Goal: Task Accomplishment & Management: Manage account settings

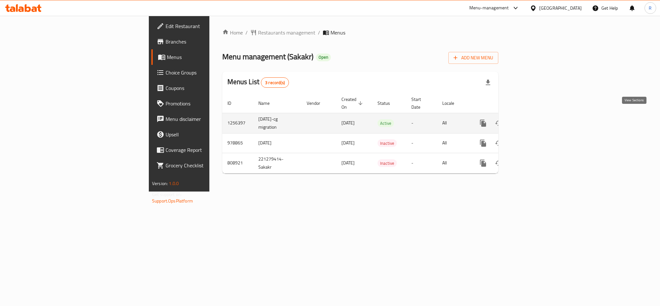
click at [534, 119] on icon "enhanced table" at bounding box center [530, 123] width 8 height 8
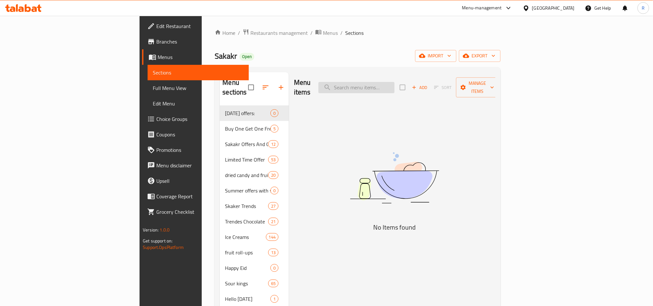
click at [395, 83] on input "search" at bounding box center [356, 87] width 76 height 11
paste input "654470"
type input "6"
click at [395, 82] on input "search" at bounding box center [356, 87] width 76 height 11
paste input "Jelibon Sour Patch Peach Flavor 80 Gm"
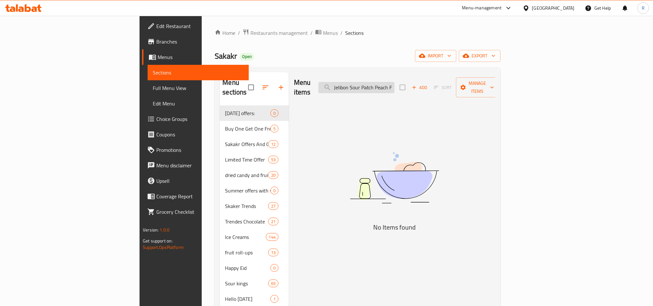
scroll to position [0, 28]
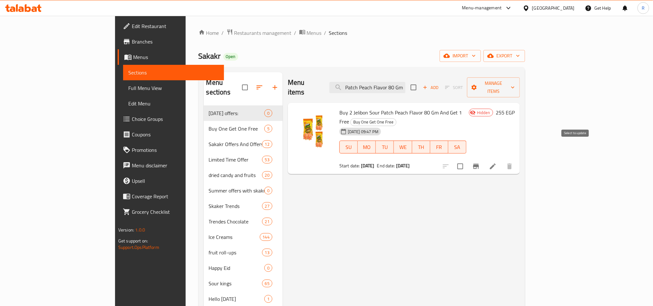
type input "Jelibon Sour Patch Peach Flavor 80 Gm"
click at [467, 160] on input "checkbox" at bounding box center [460, 167] width 14 height 14
checkbox input "true"
click at [515, 81] on span "Manage items" at bounding box center [493, 87] width 43 height 16
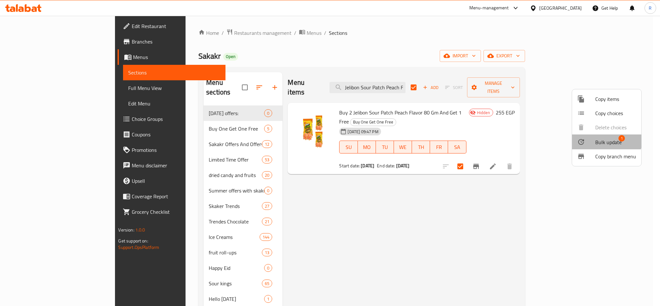
click at [601, 140] on span "Bulk update" at bounding box center [609, 142] width 26 height 8
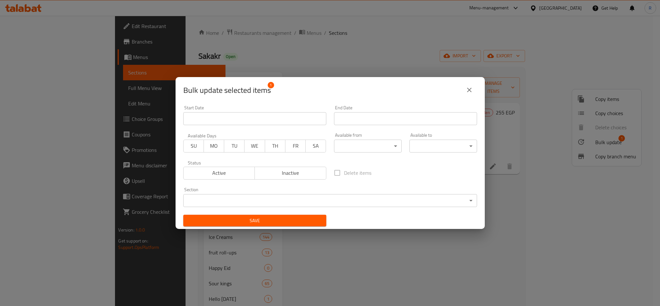
click at [244, 172] on span "Active" at bounding box center [219, 172] width 66 height 9
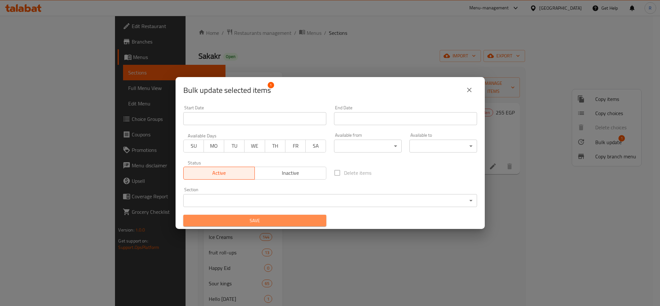
click at [279, 223] on span "Save" at bounding box center [255, 221] width 133 height 8
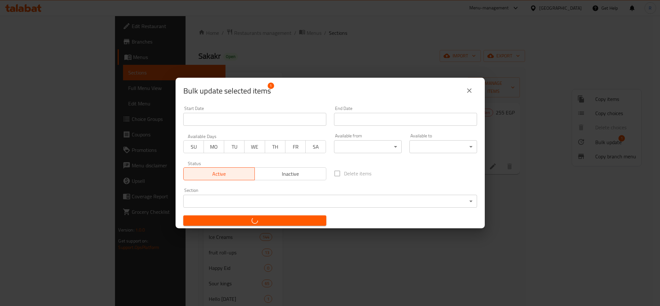
checkbox input "false"
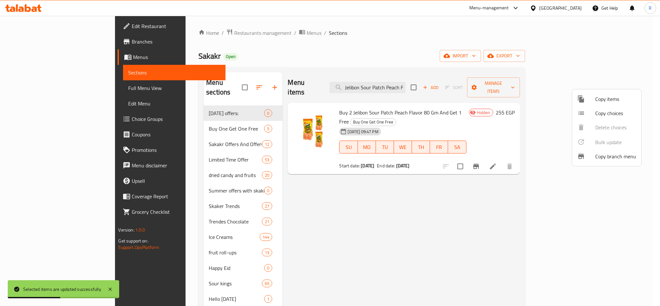
click at [461, 258] on div at bounding box center [330, 153] width 660 height 306
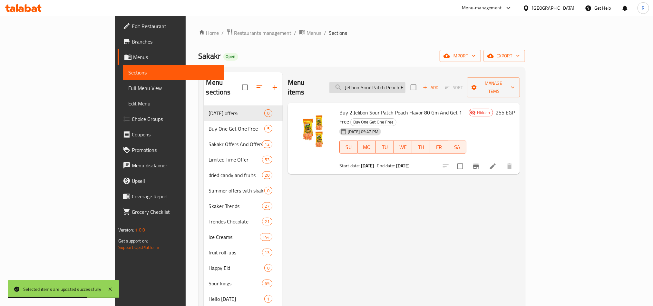
click at [405, 82] on input "Jelibon Sour Patch Peach Flavor 80 Gm" at bounding box center [367, 87] width 76 height 11
paste input "Jelibon Sour Patch Kids Flavor 80 Gm"
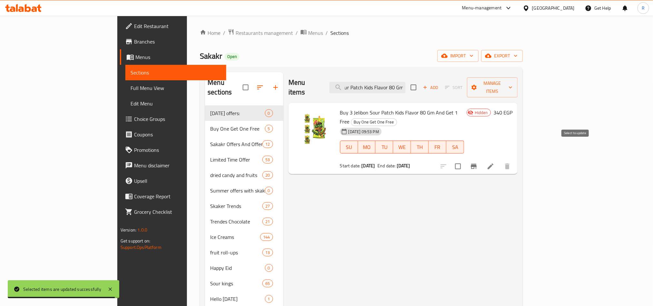
type input "Jelibon Sour Patch Kids Flavor 80 Gm"
click at [465, 160] on input "checkbox" at bounding box center [458, 167] width 14 height 14
checkbox input "true"
click at [512, 80] on span "Manage items" at bounding box center [492, 87] width 40 height 16
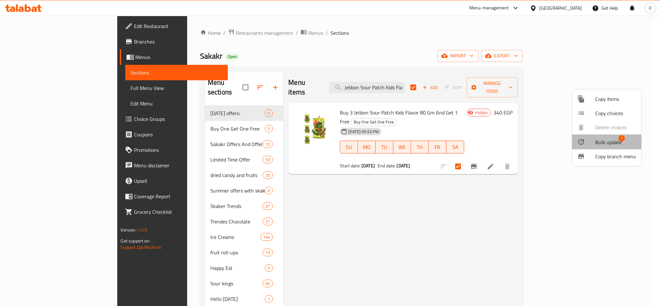
click at [603, 148] on li "Bulk update 1" at bounding box center [606, 141] width 69 height 15
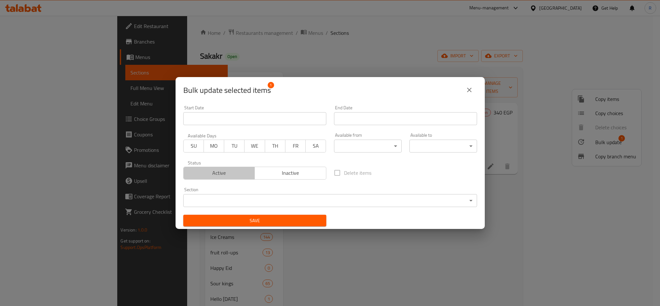
click at [242, 175] on span "Active" at bounding box center [219, 172] width 66 height 9
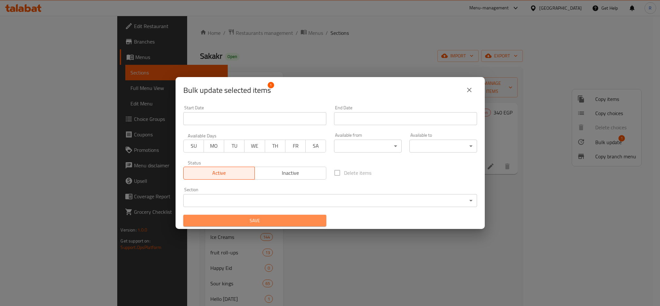
click at [272, 226] on button "Save" at bounding box center [254, 221] width 143 height 12
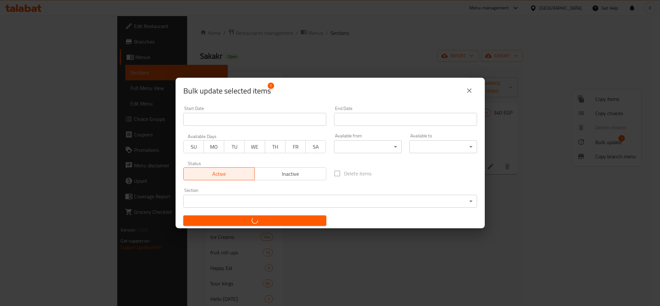
checkbox input "false"
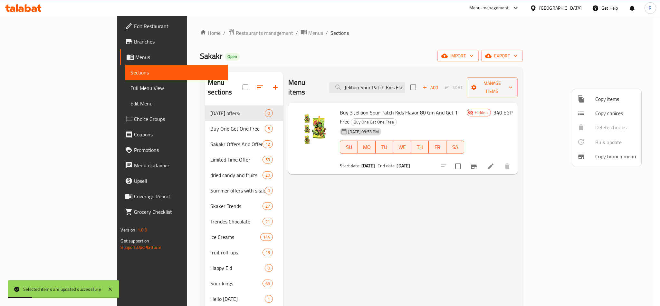
click at [426, 84] on div at bounding box center [330, 153] width 660 height 306
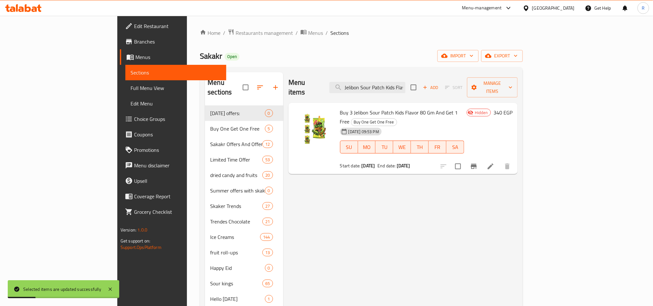
click at [405, 84] on input "Jelibon Sour Patch Kids Flavor 80 Gm" at bounding box center [367, 87] width 76 height 11
paste input "Raffaello 3"
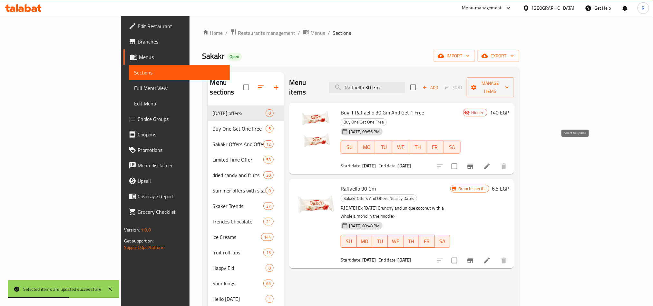
type input "Raffaello 30 Gm"
click at [461, 160] on input "checkbox" at bounding box center [455, 167] width 14 height 14
click at [509, 83] on span "Manage items" at bounding box center [490, 87] width 37 height 16
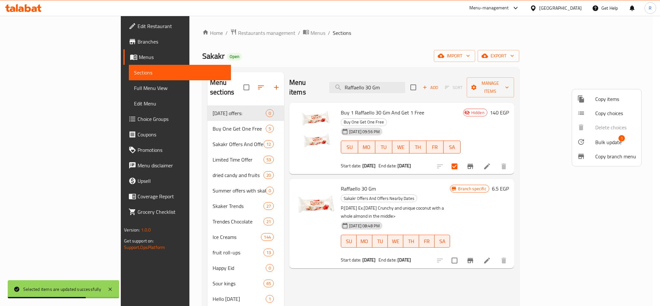
click at [601, 143] on span "Bulk update" at bounding box center [609, 142] width 26 height 8
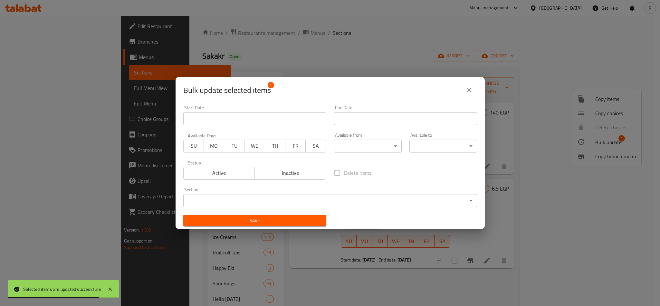
click at [234, 170] on span "Active" at bounding box center [219, 172] width 66 height 9
click at [269, 224] on span "Save" at bounding box center [255, 221] width 133 height 8
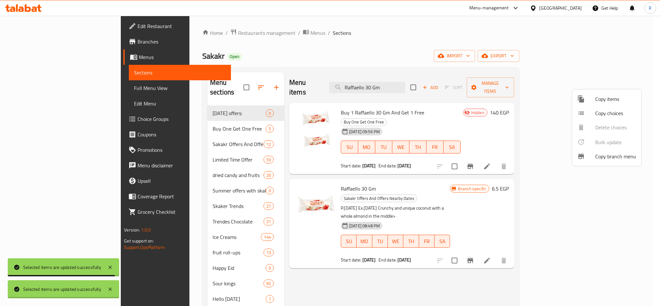
checkbox input "false"
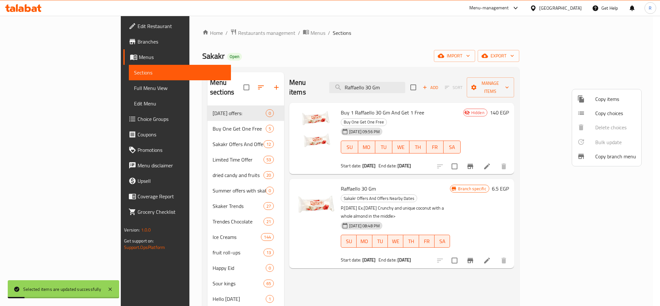
click at [382, 80] on div at bounding box center [330, 153] width 660 height 306
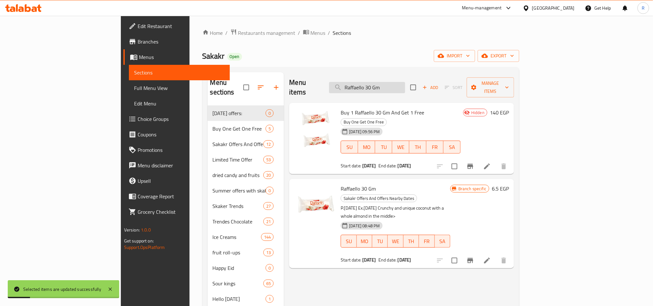
click at [398, 82] on input "Raffaello 30 Gm" at bounding box center [367, 87] width 76 height 11
paste input "Scotch Mints Lemon"
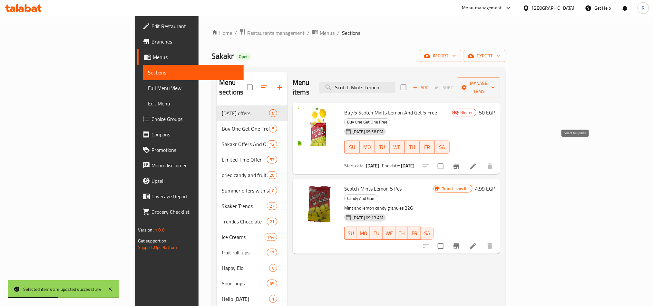
type input "Scotch Mints Lemon"
click at [447, 160] on input "checkbox" at bounding box center [441, 167] width 14 height 14
click at [495, 80] on span "Manage items" at bounding box center [478, 87] width 33 height 16
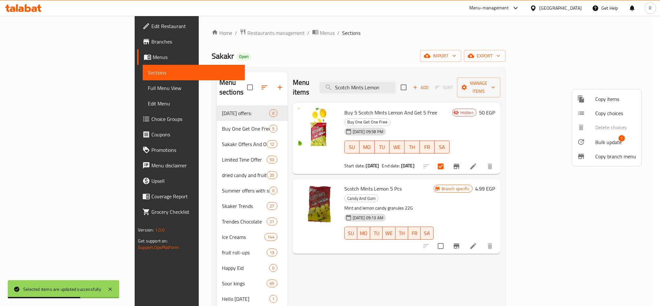
click at [596, 144] on span "Bulk update" at bounding box center [609, 142] width 26 height 8
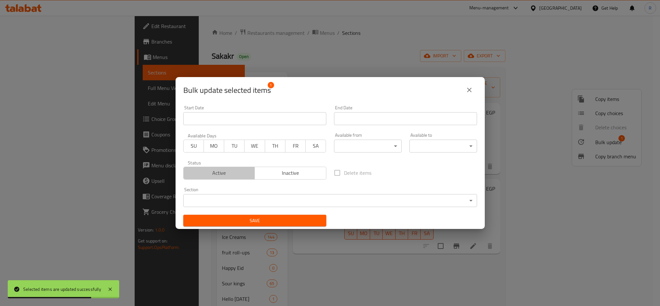
click at [243, 171] on span "Active" at bounding box center [219, 172] width 66 height 9
click at [283, 221] on span "Save" at bounding box center [255, 221] width 133 height 8
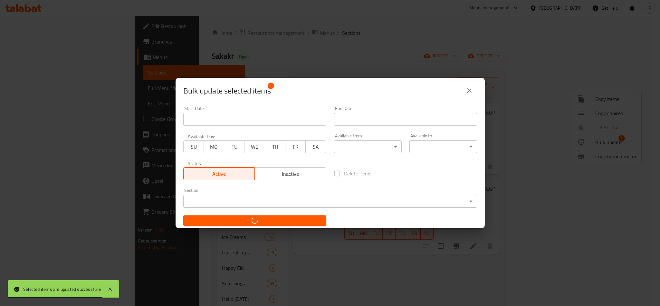
checkbox input "false"
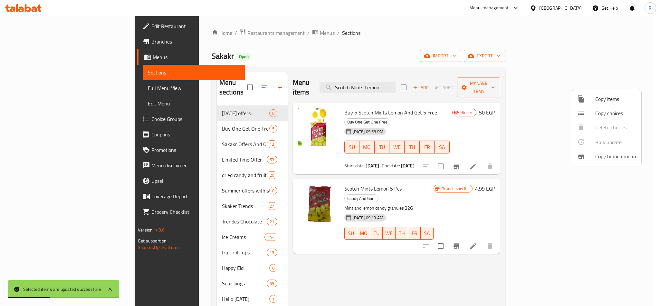
click at [410, 83] on div at bounding box center [330, 153] width 660 height 306
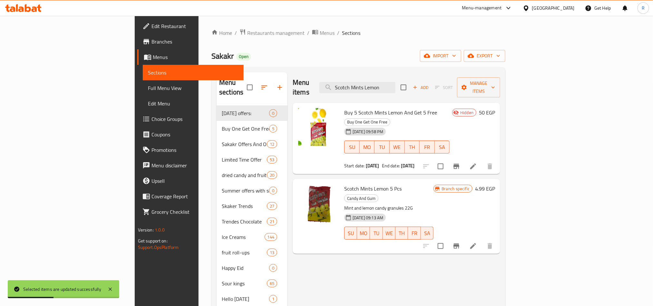
click at [395, 83] on input "Scotch Mints Lemon" at bounding box center [357, 87] width 76 height 11
paste input "mayang Tangle kimichi Rose Tanglocheni 110 Gm"
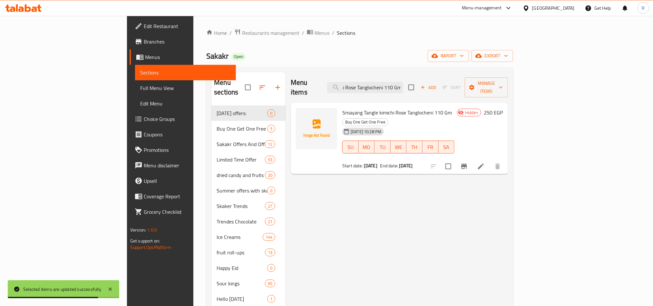
type input "Smayang Tangle kimichi Rose Tanglocheni 110 Gm"
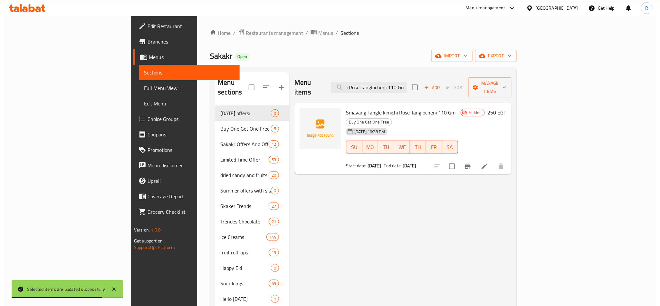
scroll to position [0, 0]
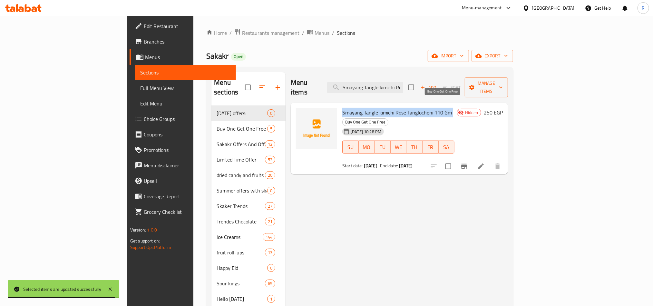
drag, startPoint x: 311, startPoint y: 102, endPoint x: 421, endPoint y: 105, distance: 109.6
click at [421, 108] on h6 "Smayang Tangle kimichi Rose Tanglocheni 110 Gm Buy One Get One Free" at bounding box center [398, 117] width 112 height 18
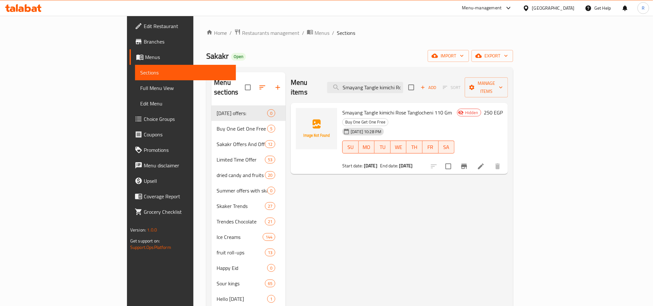
click at [566, 7] on div "[GEOGRAPHIC_DATA]" at bounding box center [553, 8] width 43 height 7
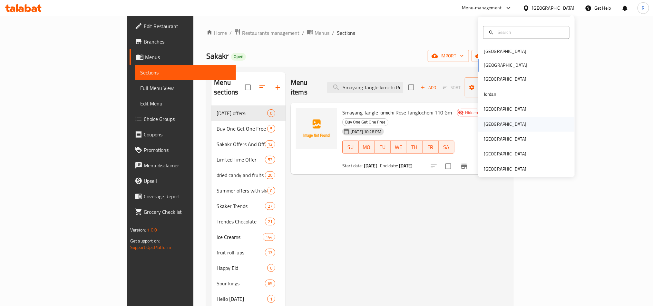
click at [492, 126] on div "[GEOGRAPHIC_DATA]" at bounding box center [505, 124] width 53 height 15
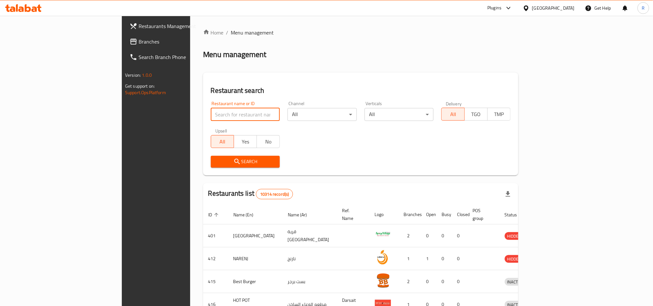
paste input "706752"
type input "706752"
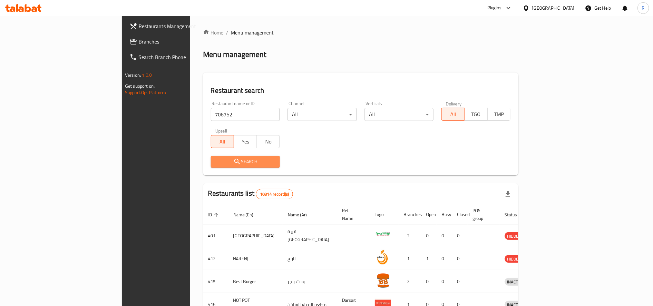
click at [216, 161] on span "Search" at bounding box center [245, 162] width 59 height 8
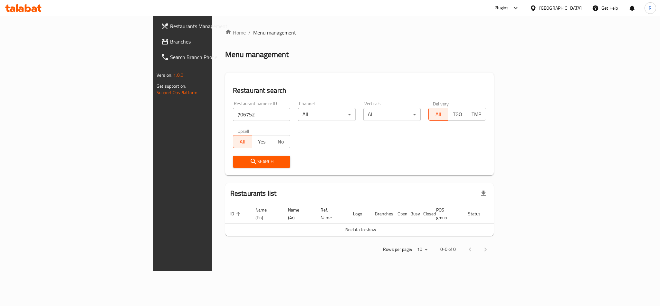
click at [170, 40] on span "Branches" at bounding box center [214, 42] width 88 height 8
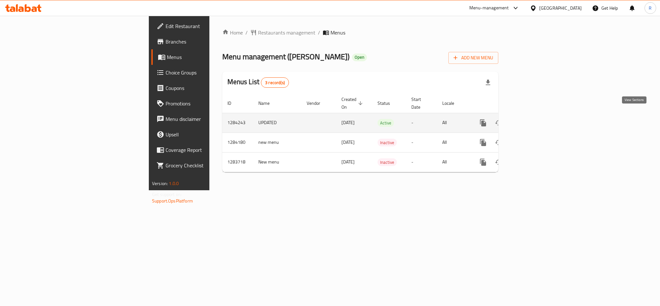
click at [533, 120] on icon "enhanced table" at bounding box center [530, 123] width 6 height 6
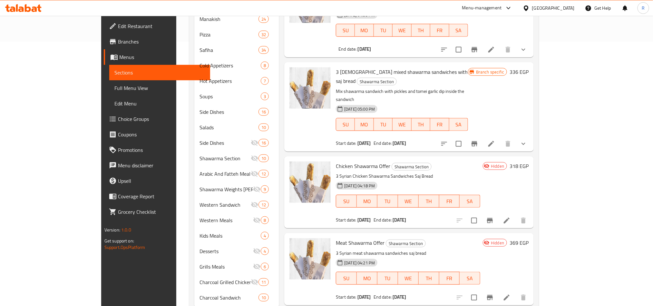
scroll to position [274, 0]
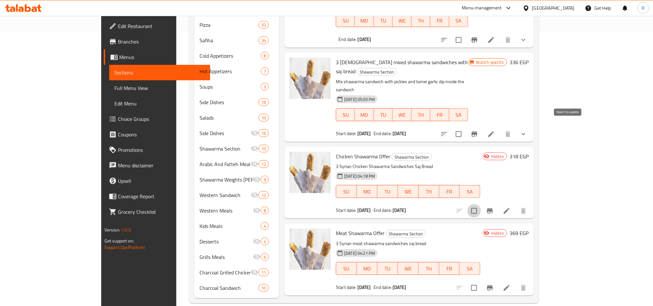
click at [481, 204] on input "checkbox" at bounding box center [474, 211] width 14 height 14
checkbox input "true"
click at [481, 281] on input "checkbox" at bounding box center [474, 288] width 14 height 14
checkbox input "true"
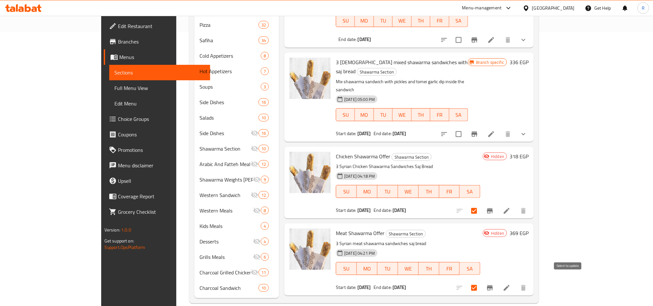
checkbox input "true"
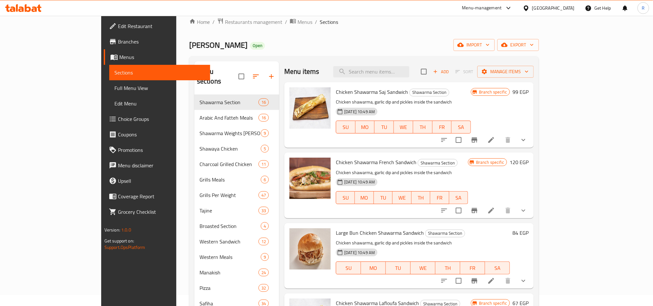
scroll to position [0, 0]
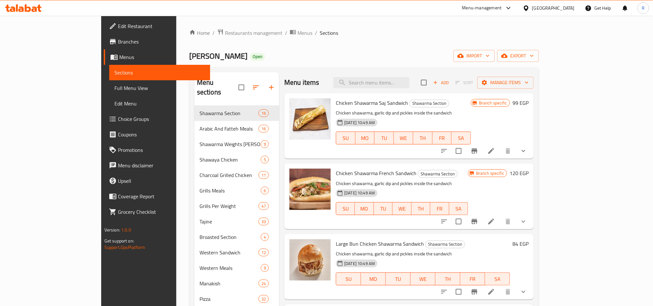
click at [534, 91] on div "Menu items Add Sort Manage items" at bounding box center [408, 82] width 249 height 21
click at [529, 85] on span "Manage items" at bounding box center [506, 83] width 46 height 8
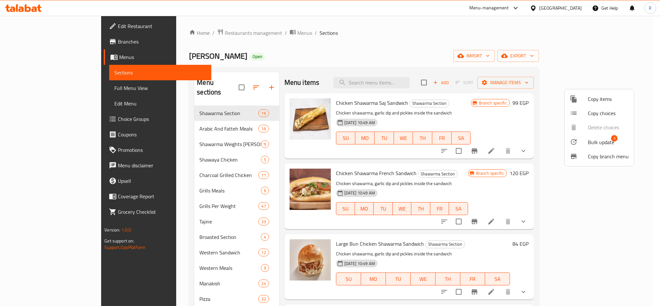
click at [580, 142] on div at bounding box center [579, 142] width 18 height 8
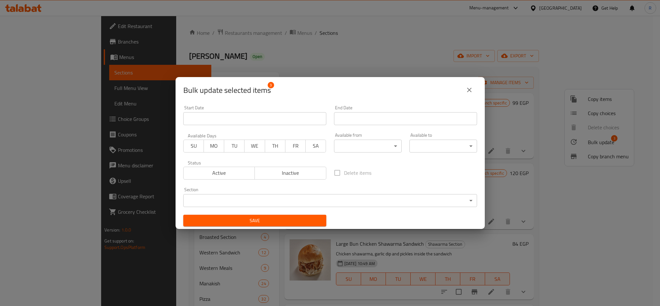
click at [238, 172] on span "Active" at bounding box center [219, 172] width 66 height 9
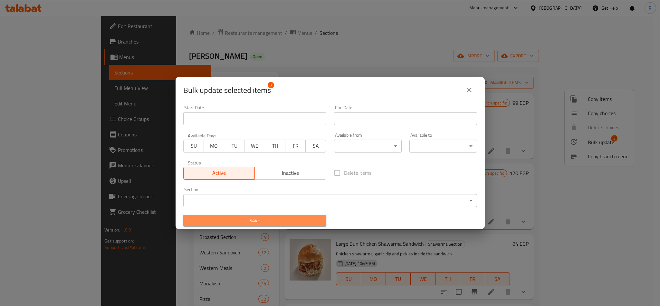
click at [295, 224] on span "Save" at bounding box center [255, 221] width 133 height 8
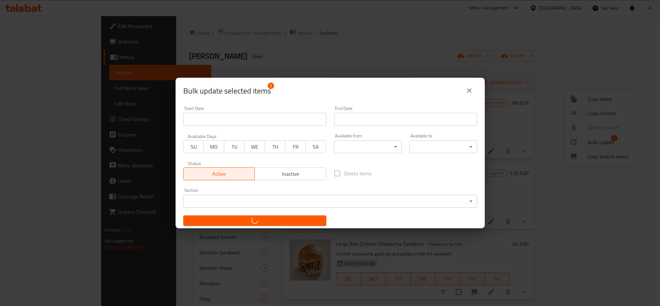
checkbox input "false"
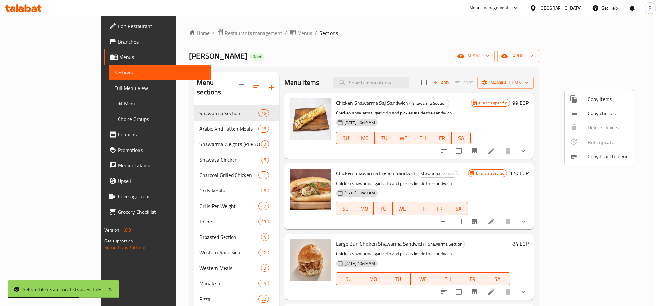
click at [500, 39] on div at bounding box center [330, 153] width 660 height 306
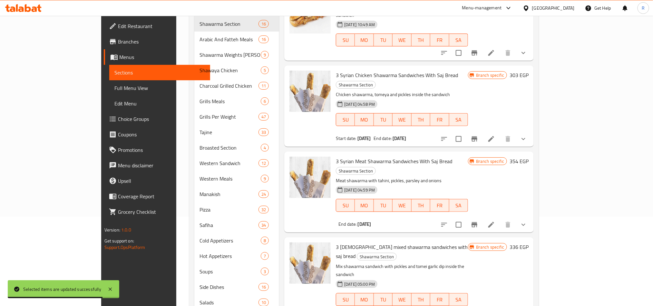
scroll to position [274, 0]
